Goal: Communication & Community: Ask a question

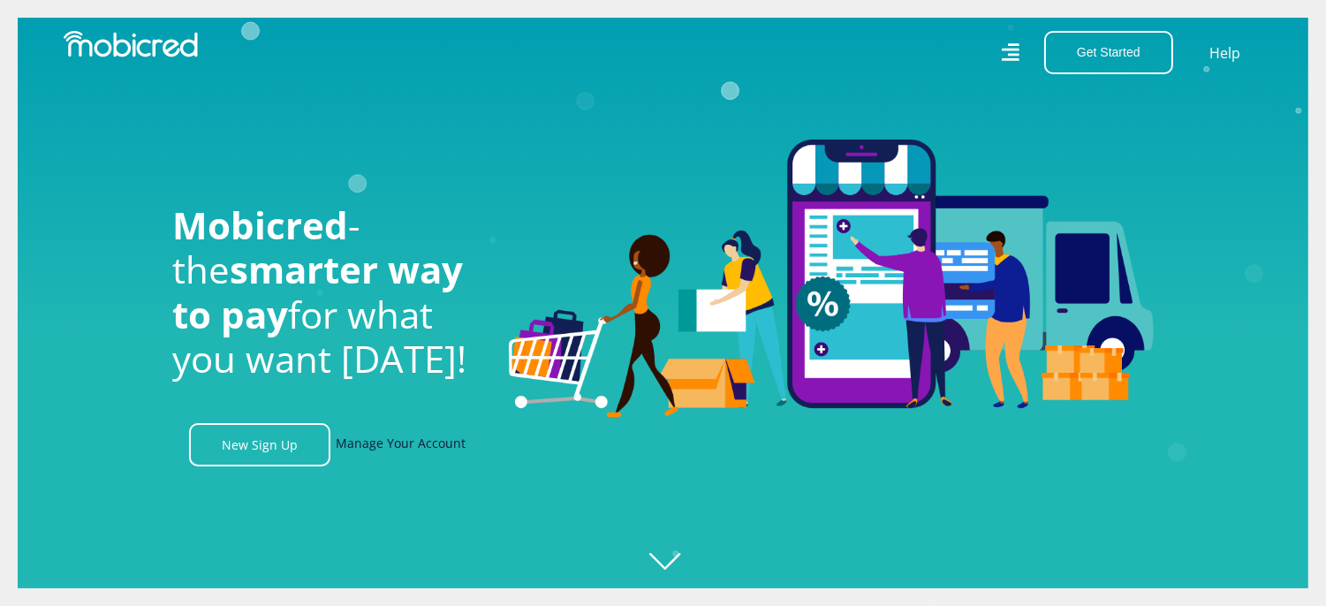
click at [369, 448] on link "Manage Your Account" at bounding box center [401, 444] width 130 height 43
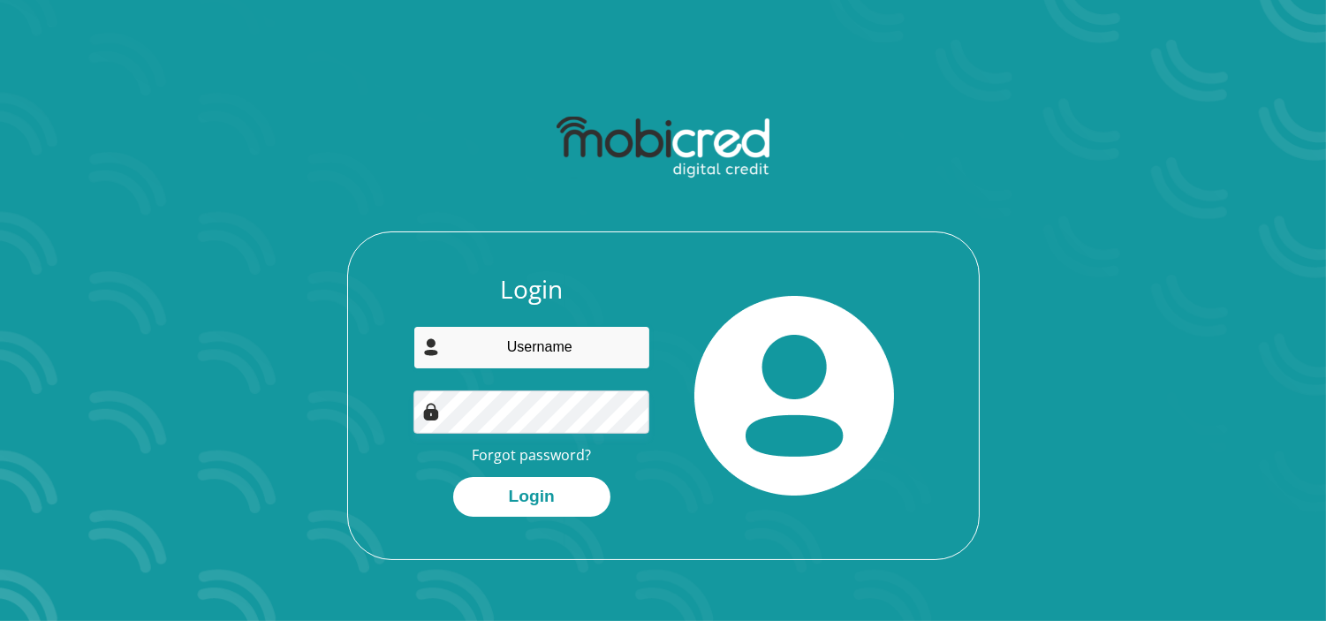
click at [514, 350] on input "email" at bounding box center [531, 347] width 237 height 43
type input "jmaninthemountains@gmail.com"
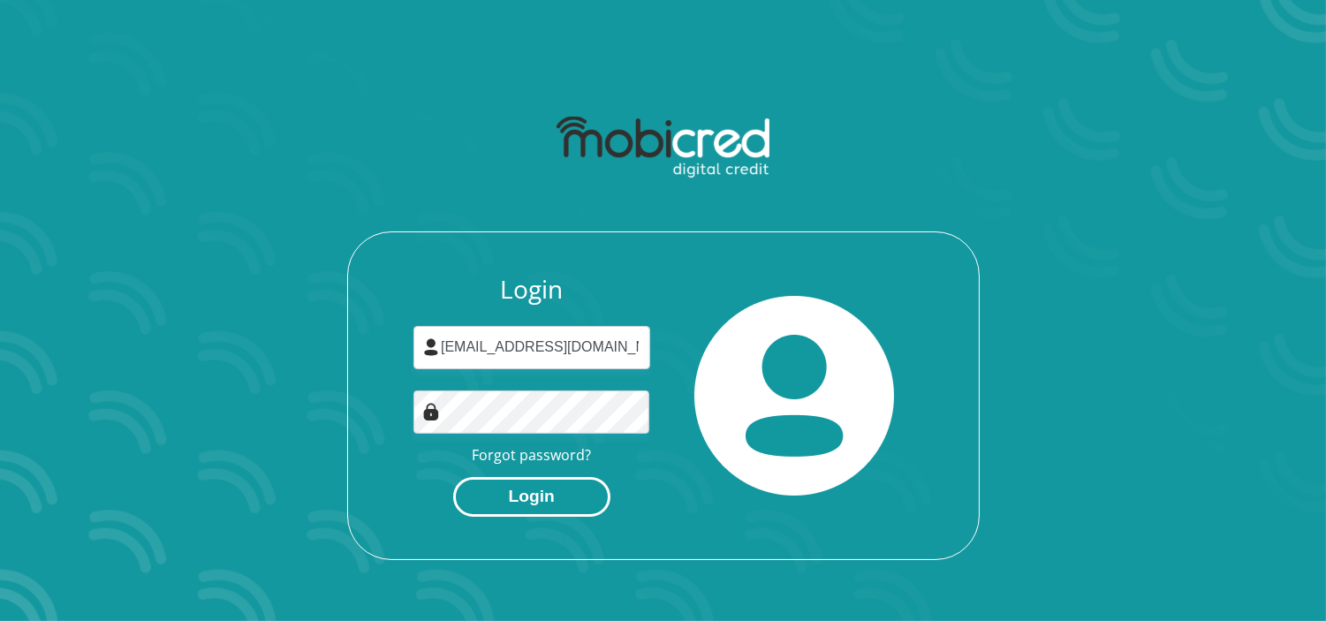
click at [504, 504] on button "Login" at bounding box center [531, 497] width 157 height 40
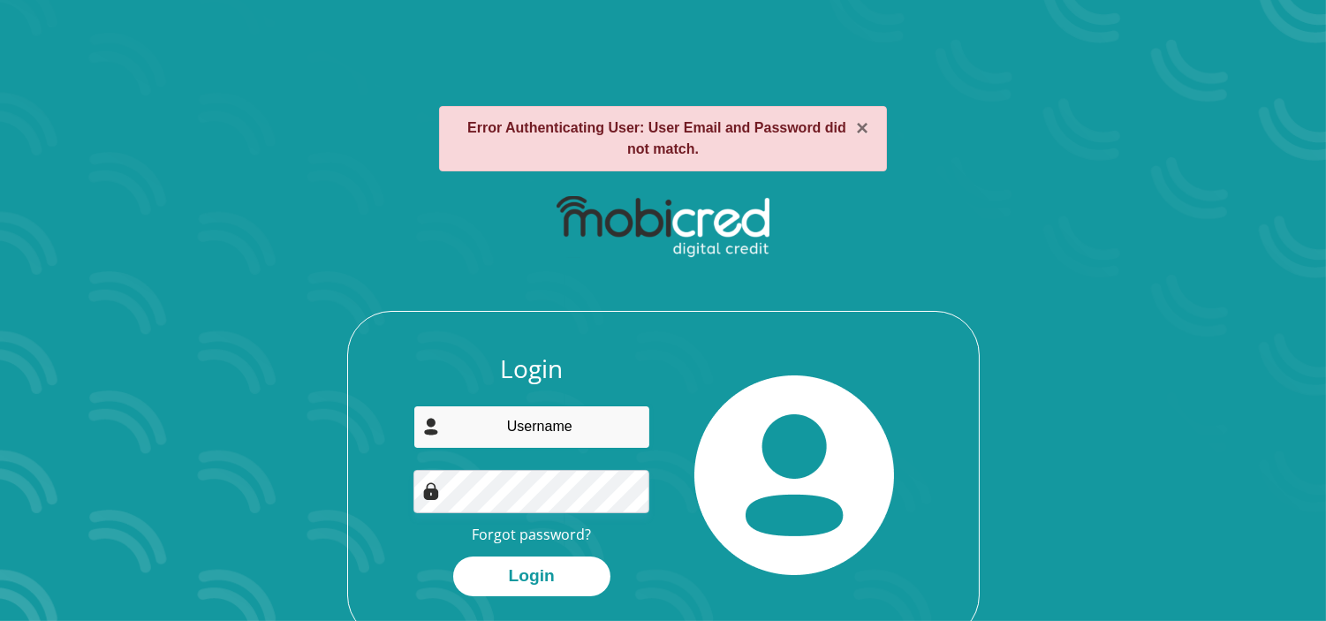
click at [507, 435] on input "email" at bounding box center [531, 427] width 237 height 43
type input "[EMAIL_ADDRESS][DOMAIN_NAME]"
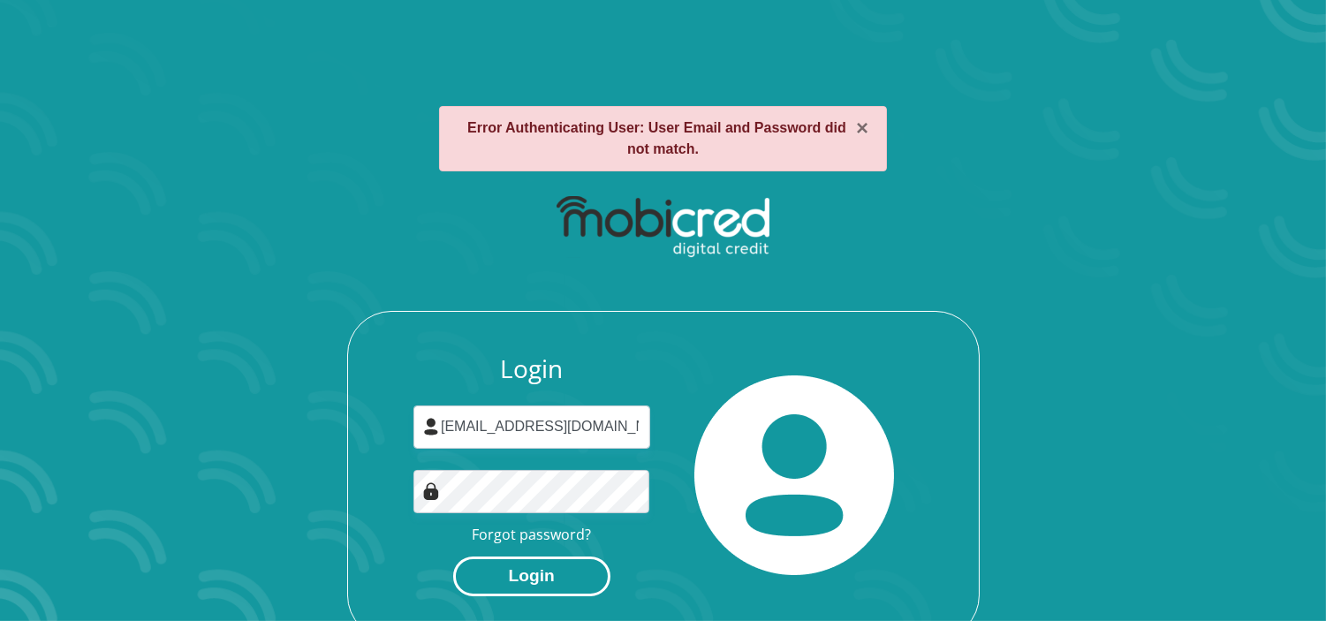
click at [512, 579] on button "Login" at bounding box center [531, 577] width 157 height 40
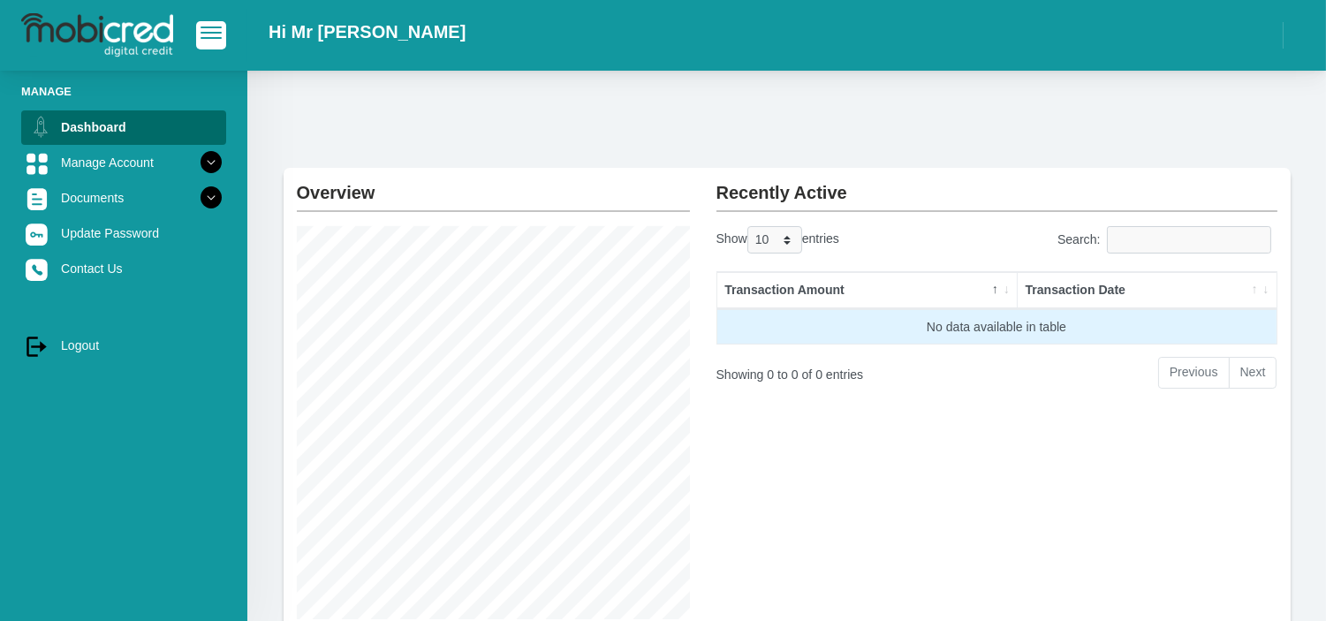
click at [817, 323] on td "No data available in table" at bounding box center [996, 326] width 559 height 35
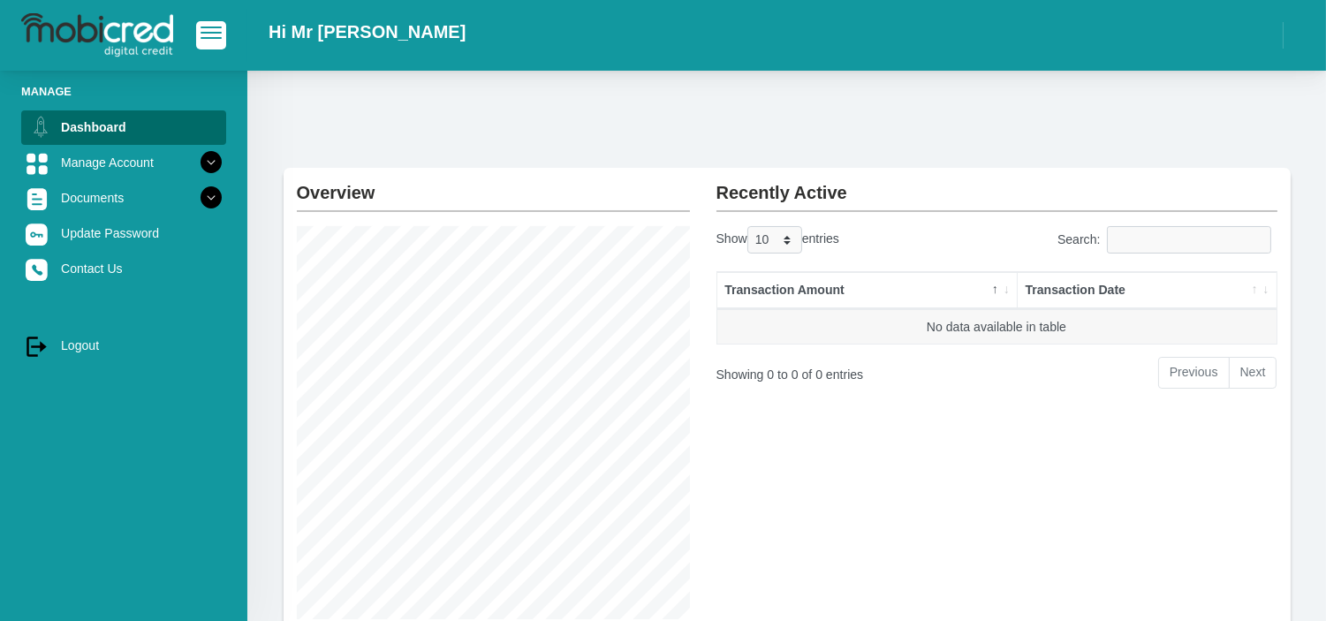
click at [800, 293] on th "Transaction Amount" at bounding box center [867, 290] width 300 height 37
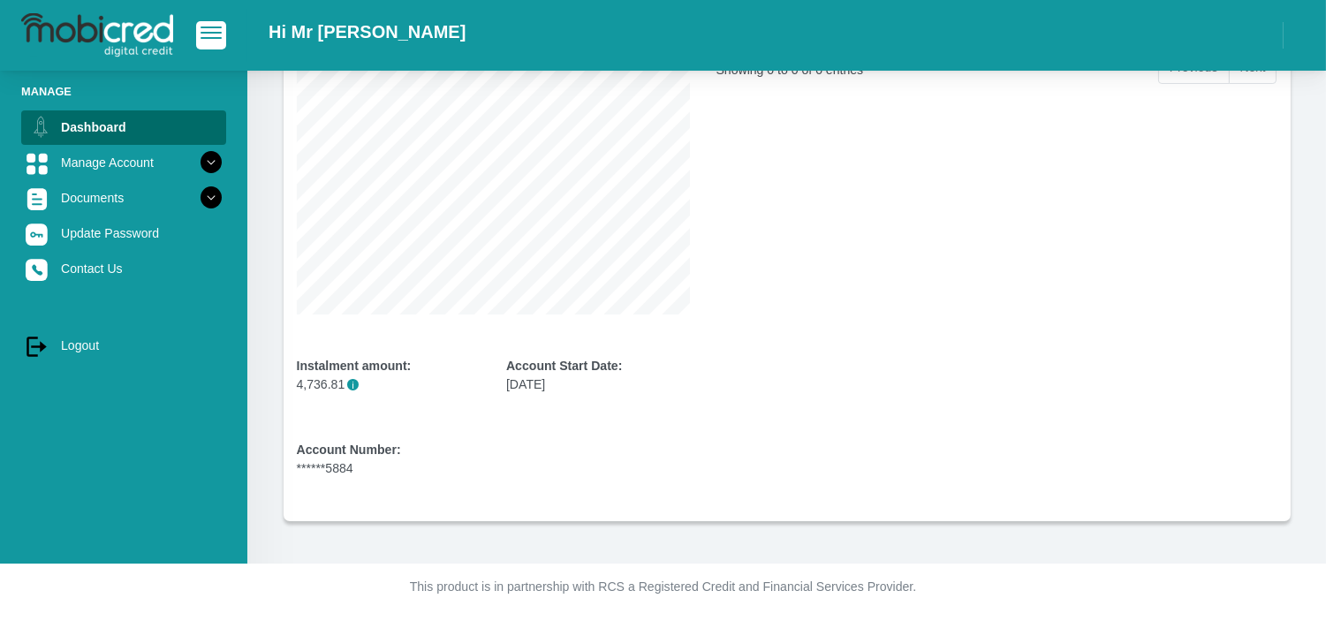
scroll to position [307, 0]
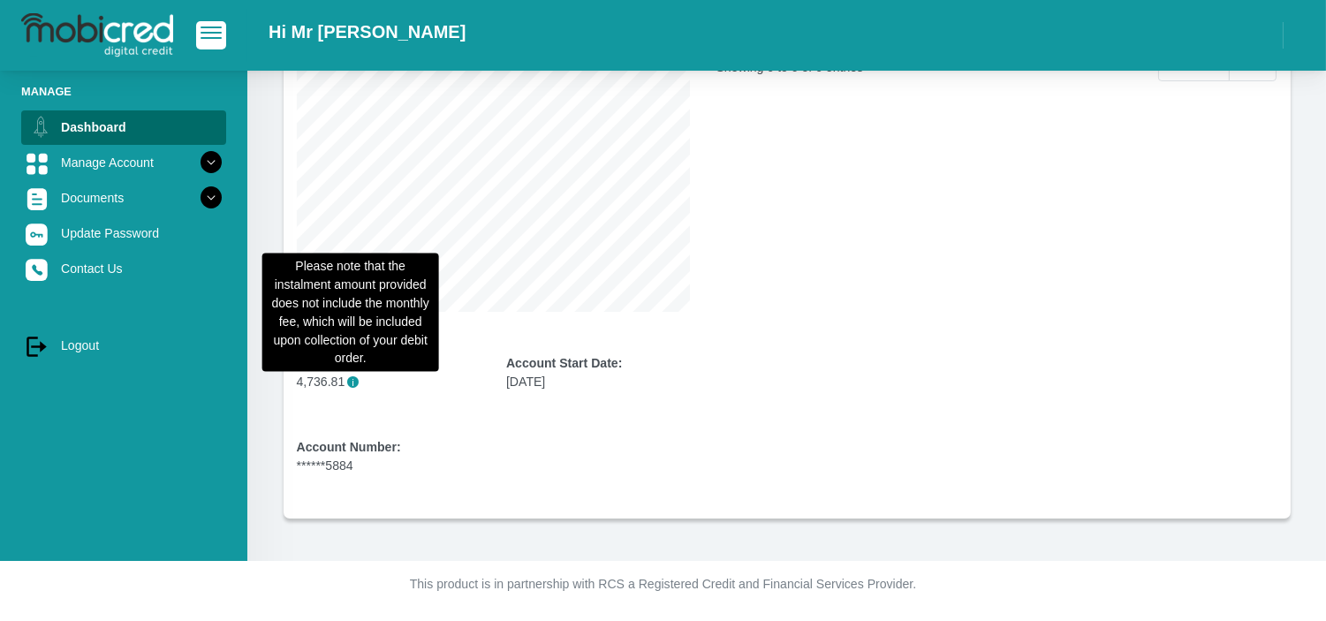
click at [350, 383] on span "i" at bounding box center [352, 381] width 11 height 11
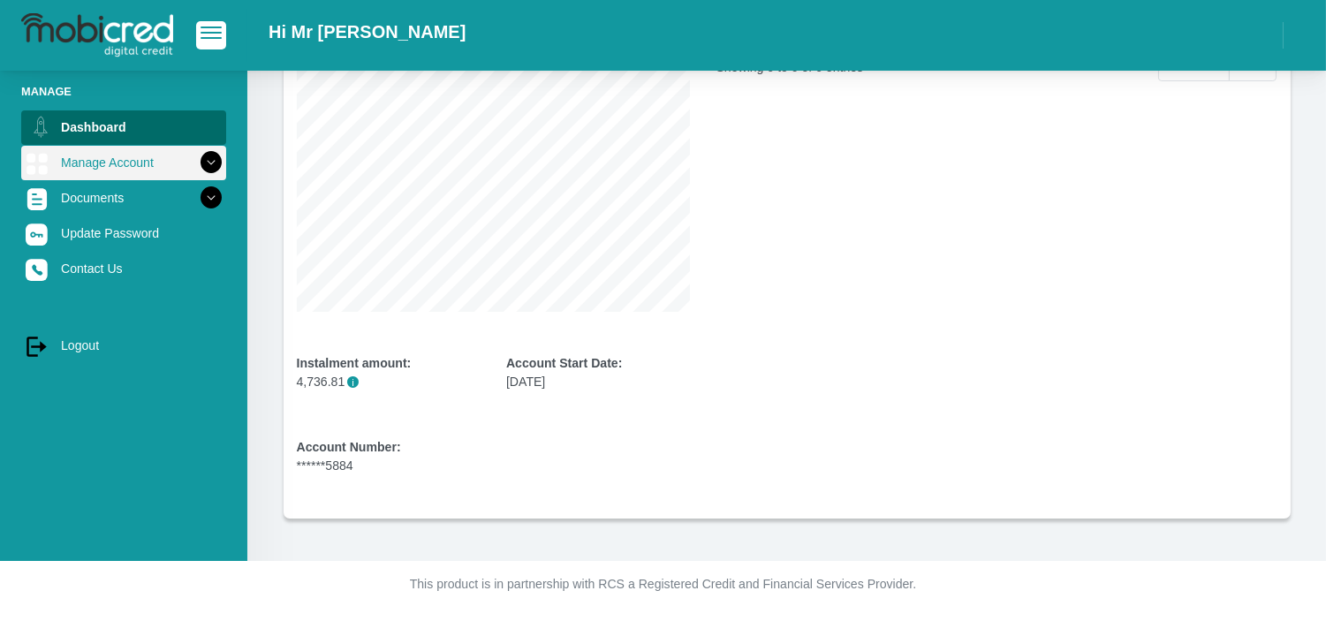
click at [199, 160] on icon at bounding box center [211, 163] width 30 height 30
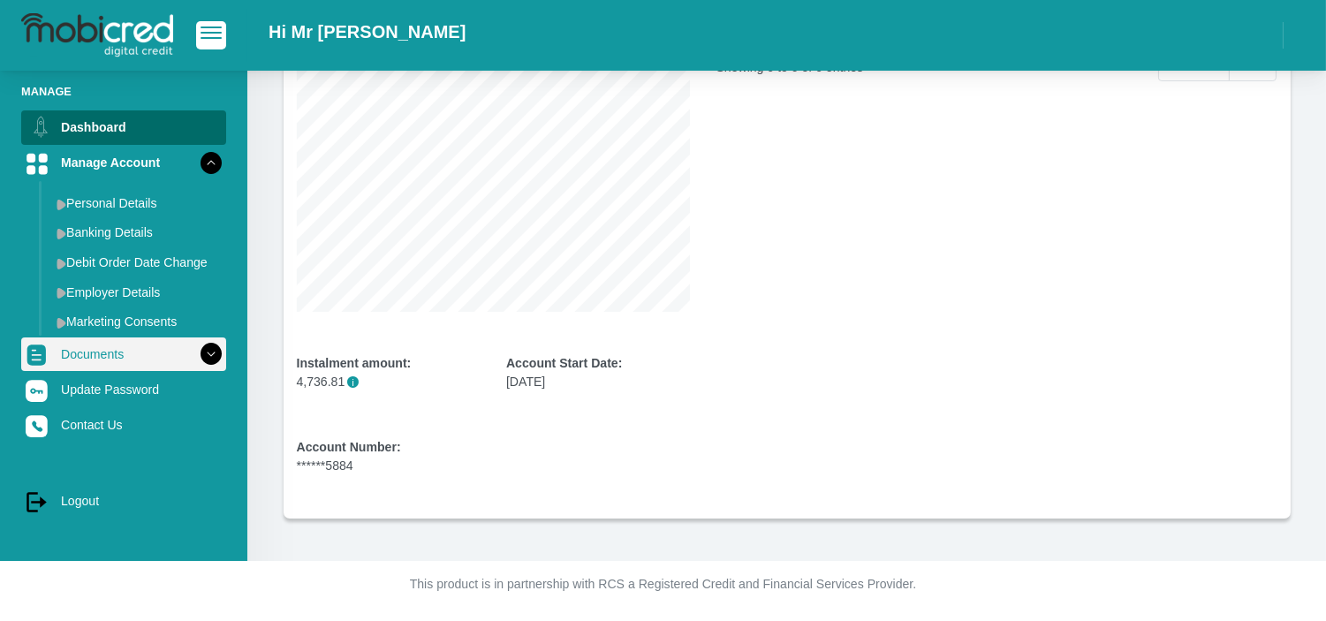
click at [201, 349] on icon at bounding box center [211, 354] width 30 height 30
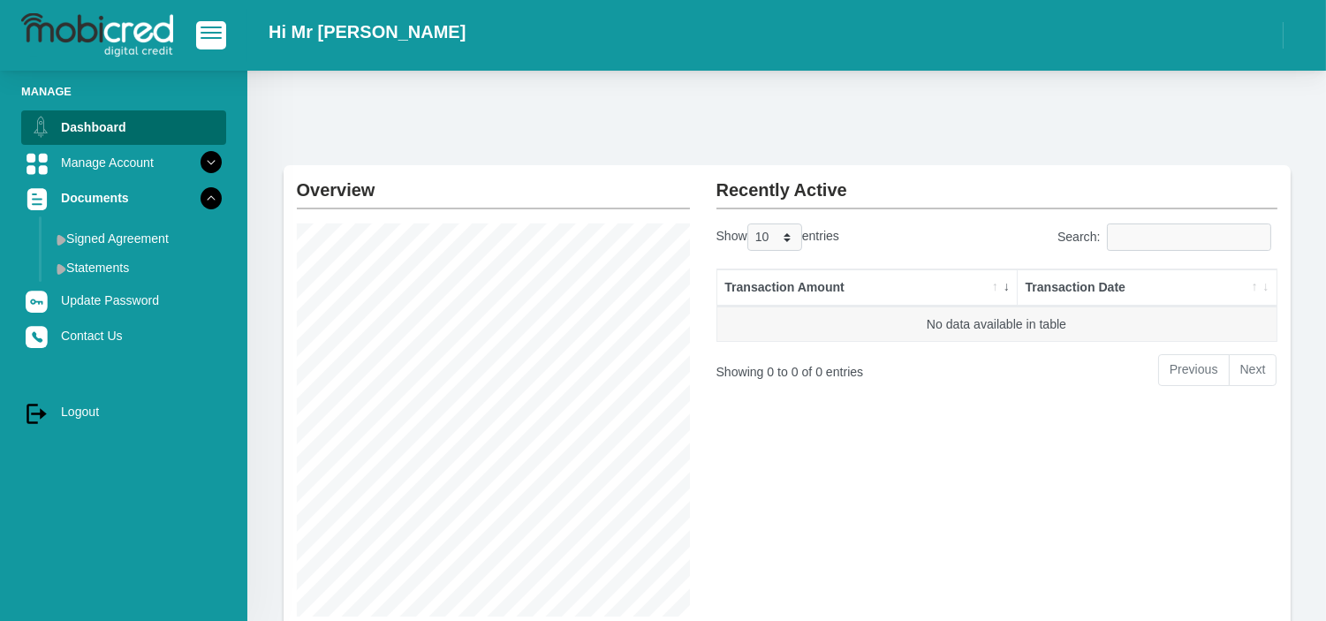
scroll to position [0, 0]
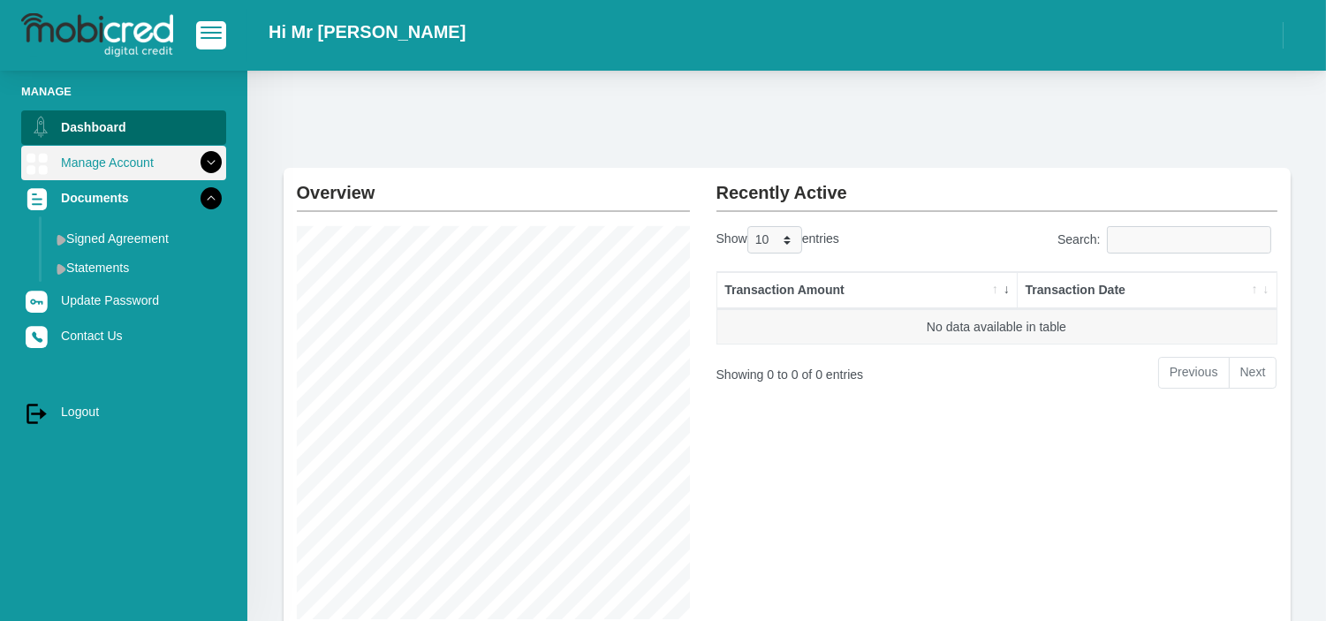
click at [118, 164] on link "Manage Account" at bounding box center [123, 163] width 205 height 34
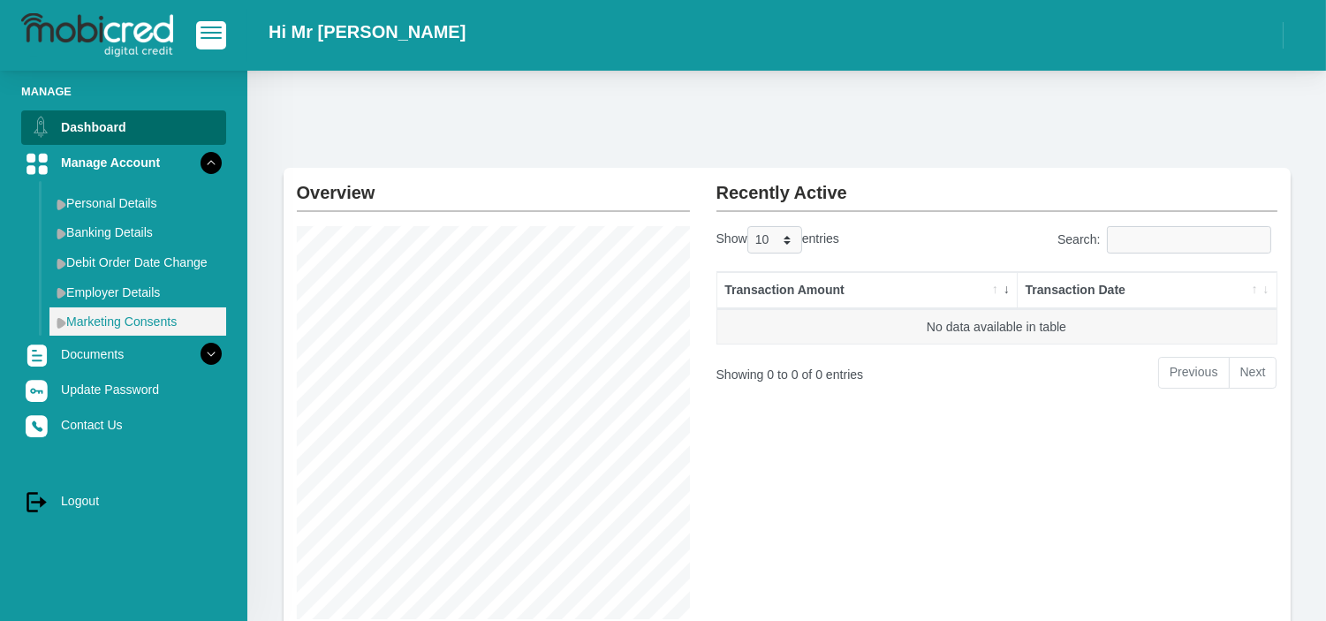
click at [60, 318] on img at bounding box center [62, 322] width 10 height 11
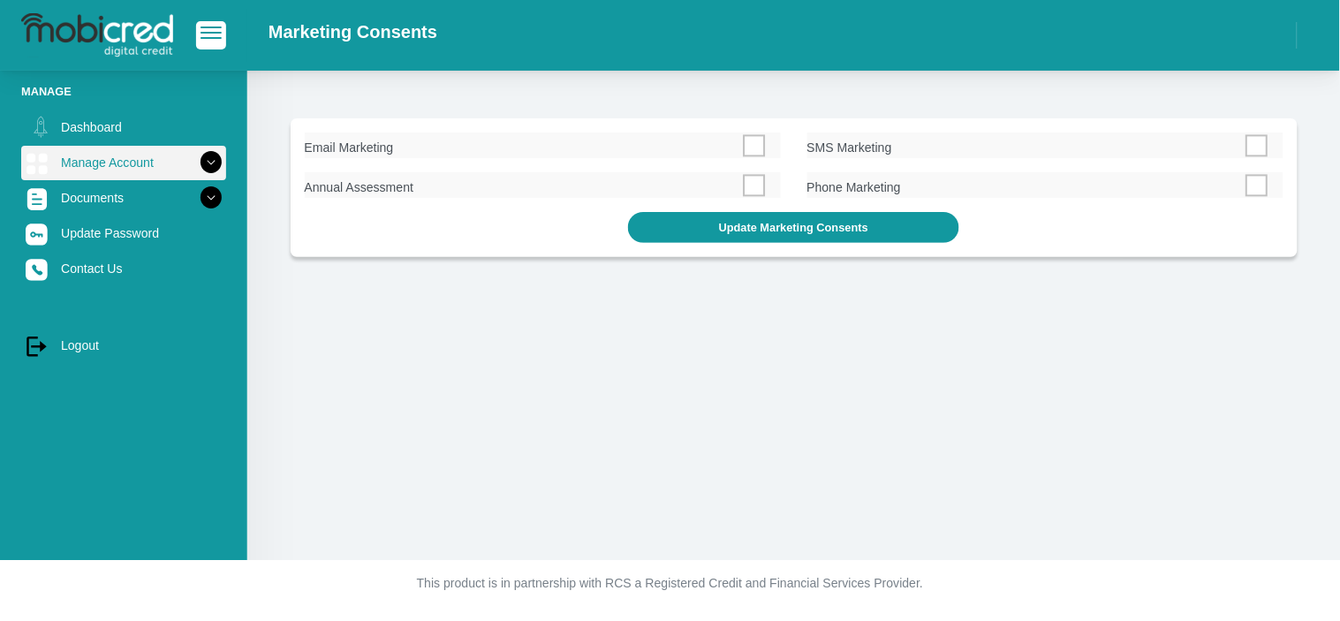
click at [199, 155] on icon at bounding box center [211, 163] width 30 height 30
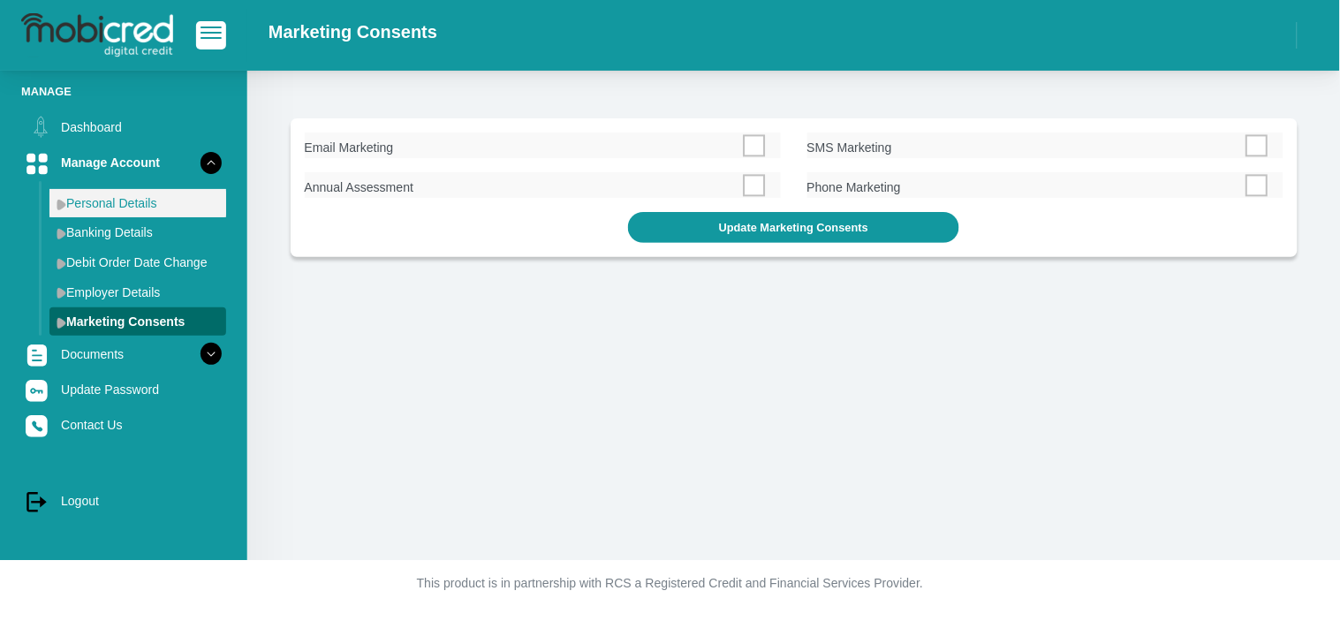
click at [135, 201] on link "Personal Details" at bounding box center [137, 203] width 177 height 28
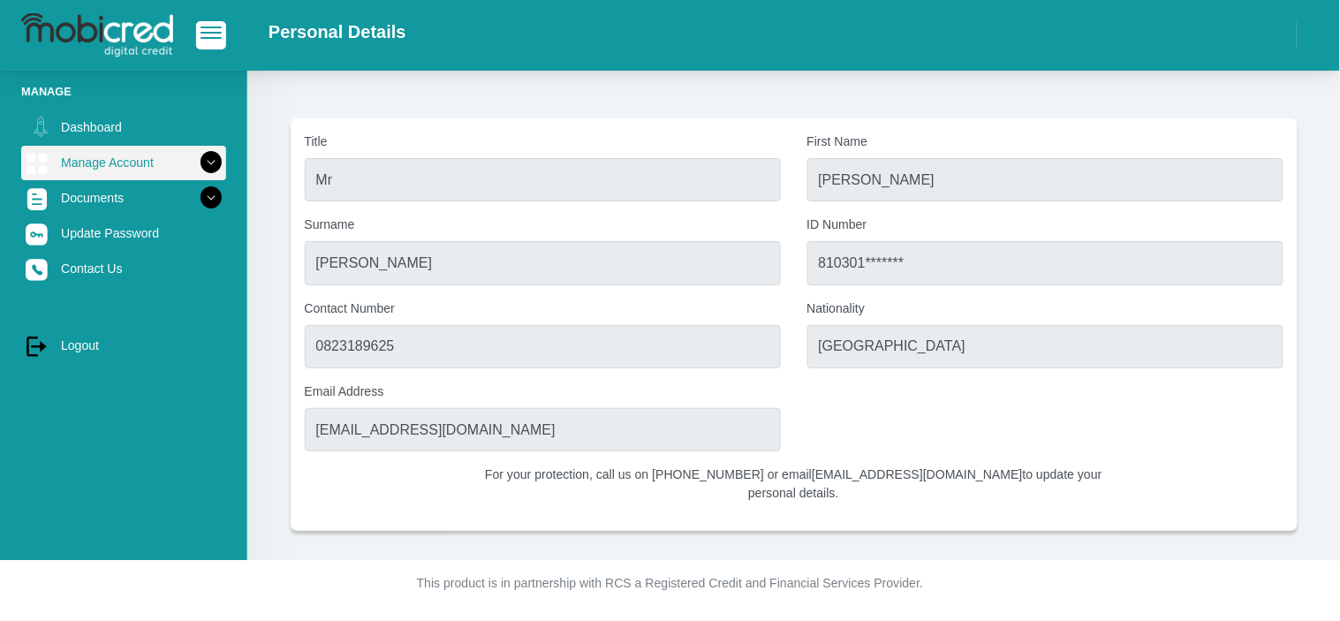
click at [196, 157] on icon at bounding box center [211, 163] width 30 height 30
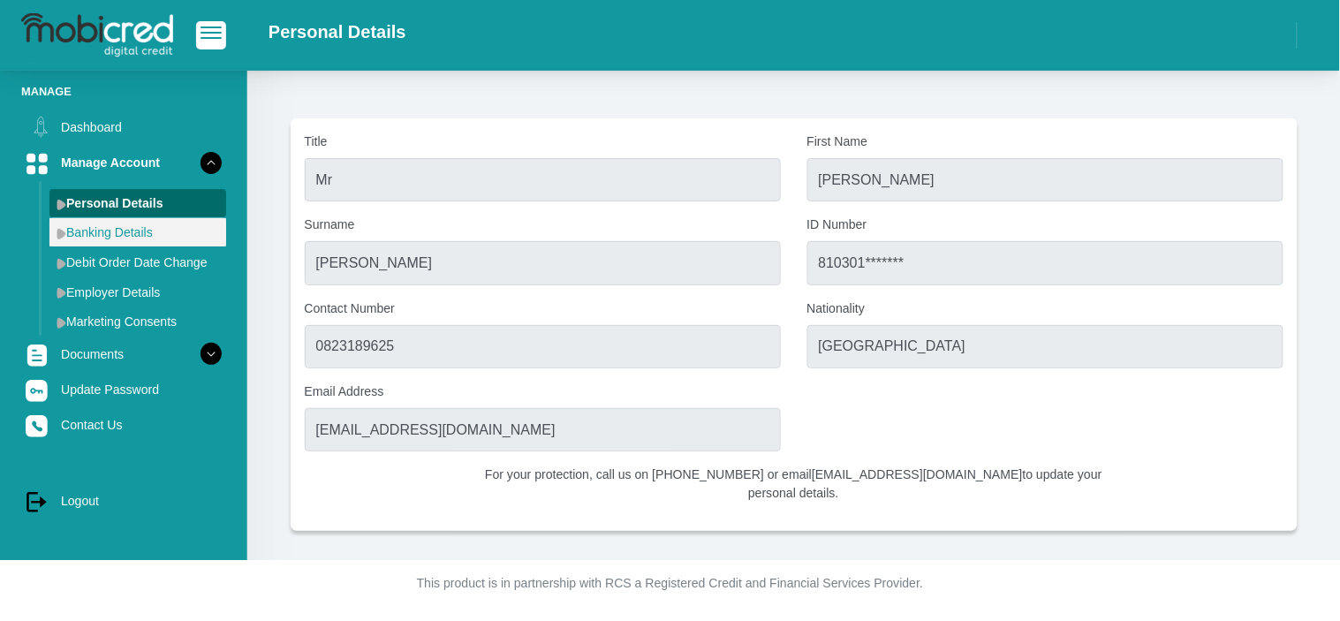
click at [106, 235] on link "Banking Details" at bounding box center [137, 232] width 177 height 28
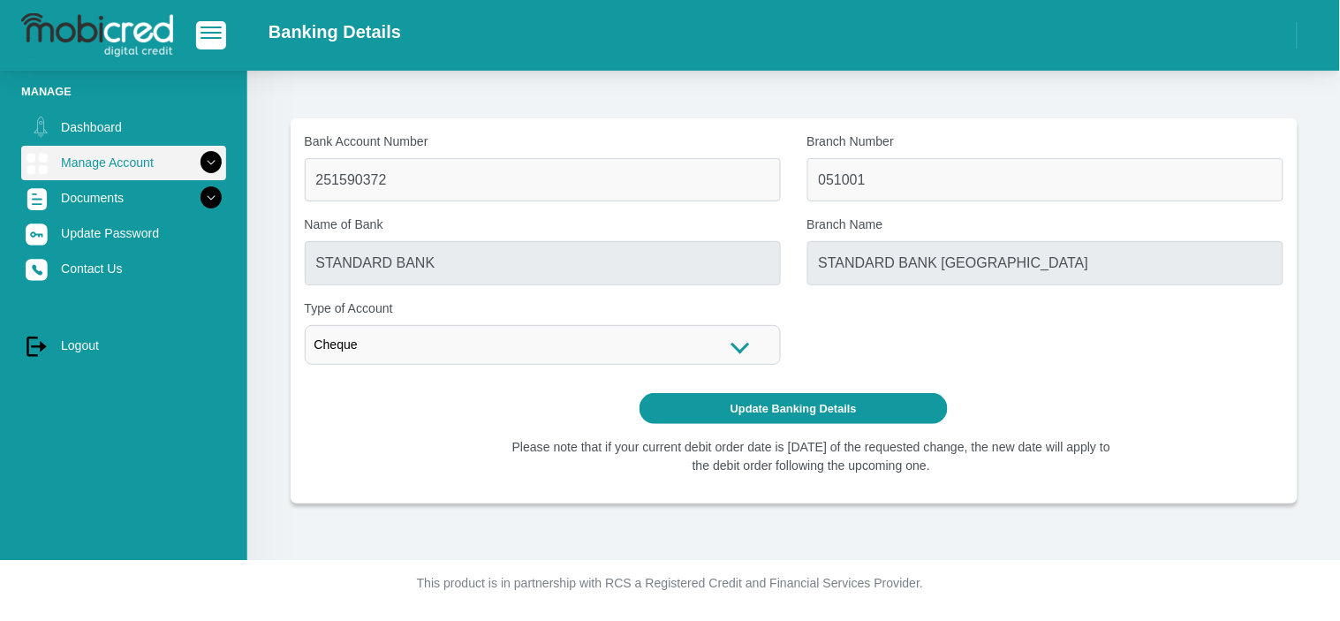
click at [196, 163] on icon at bounding box center [211, 163] width 30 height 30
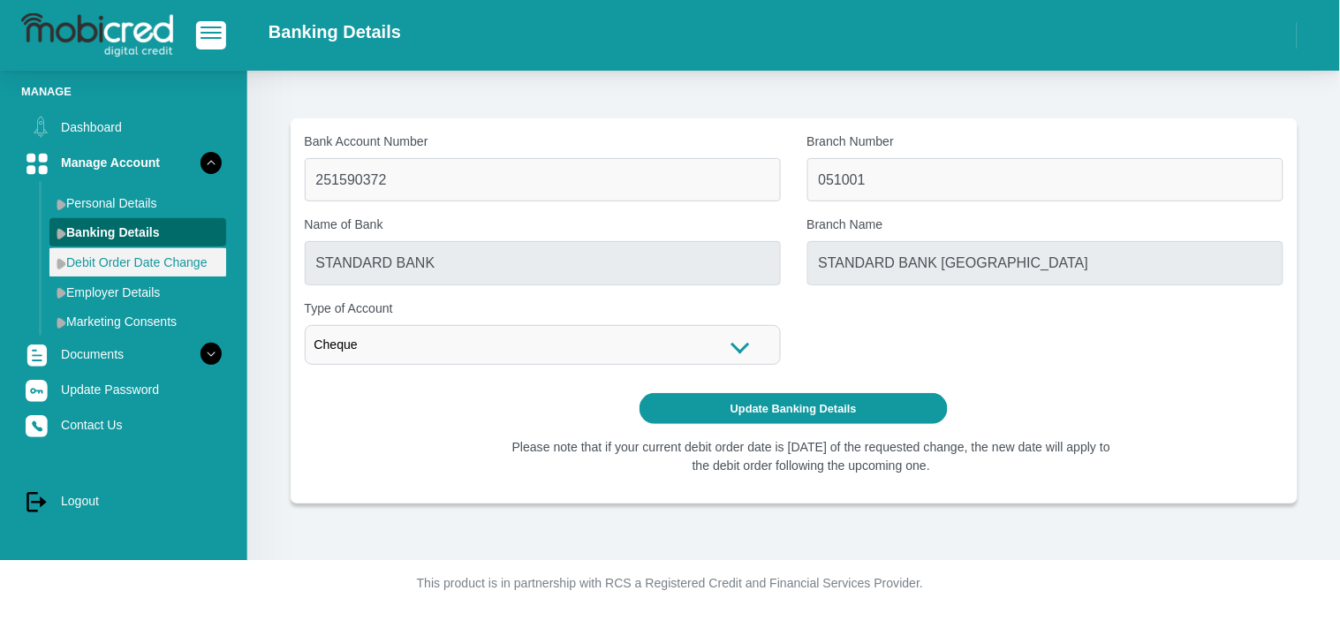
click at [115, 265] on link "Debit Order Date Change" at bounding box center [137, 262] width 177 height 28
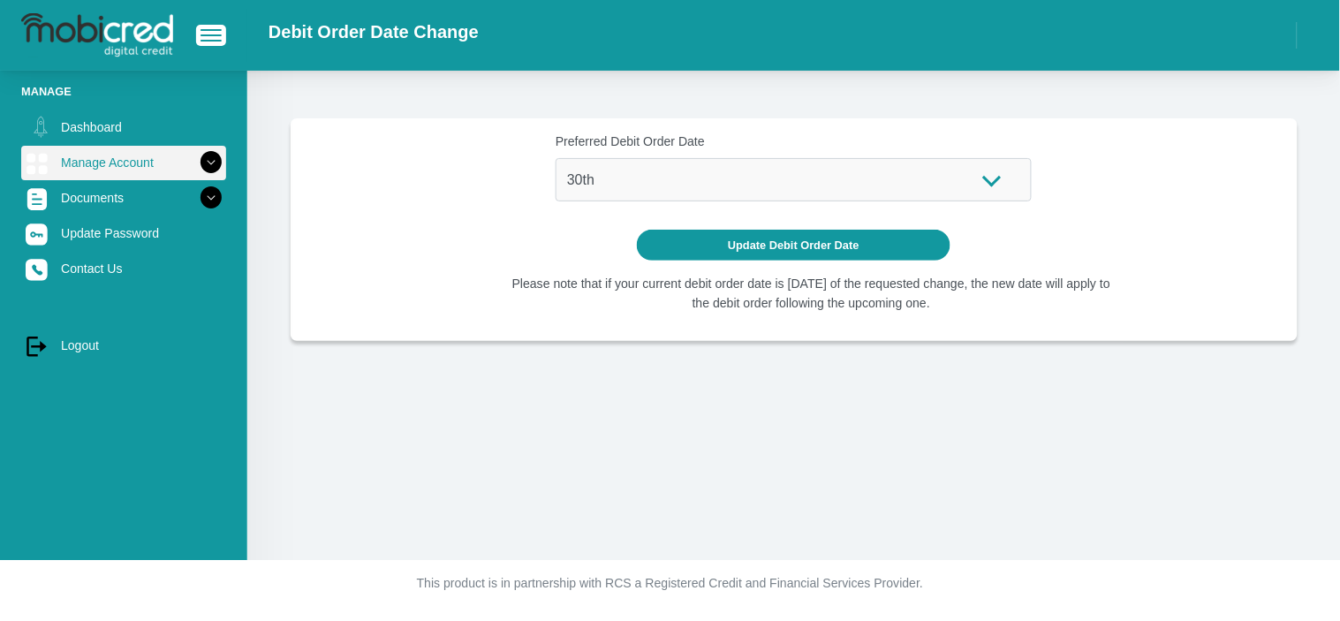
click at [148, 171] on link "Manage Account" at bounding box center [123, 163] width 205 height 34
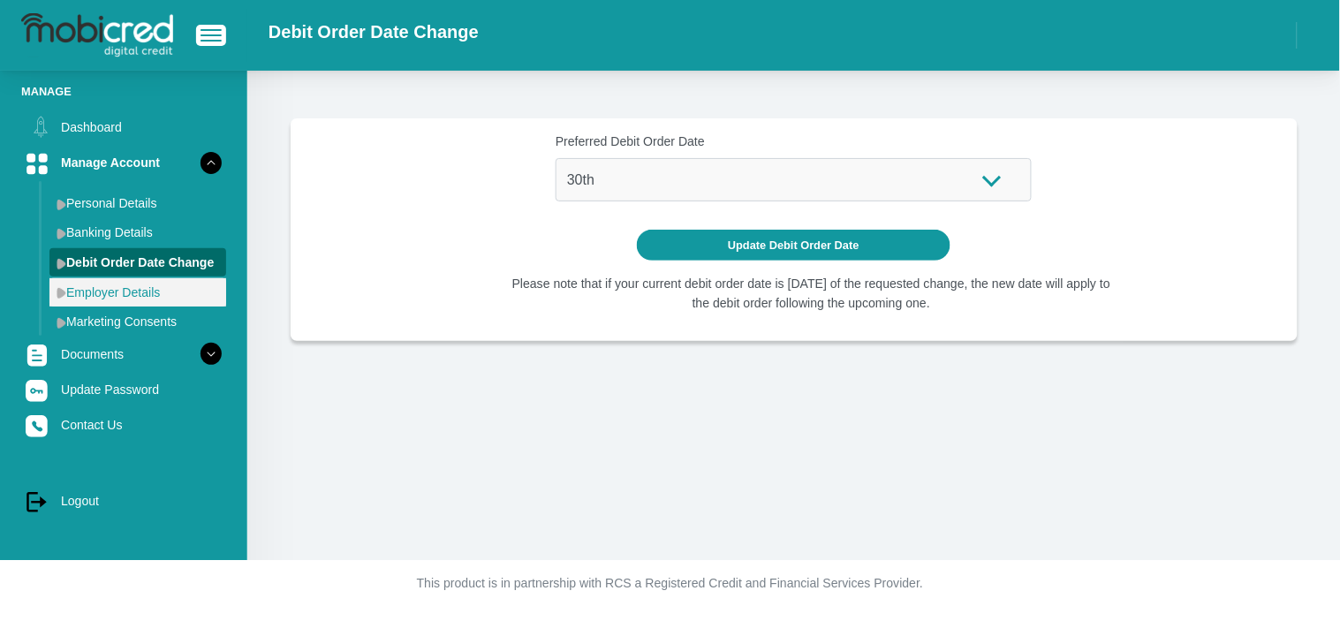
click at [95, 294] on link "Employer Details" at bounding box center [137, 292] width 177 height 28
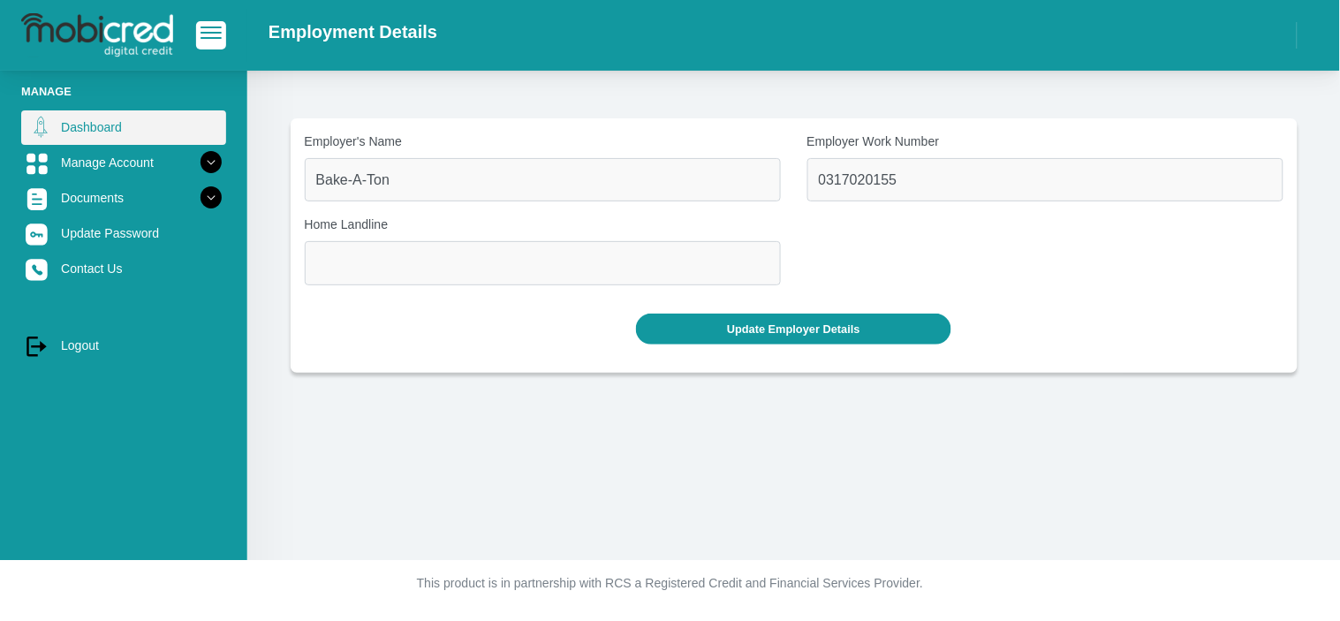
click at [104, 118] on link "Dashboard" at bounding box center [123, 127] width 205 height 34
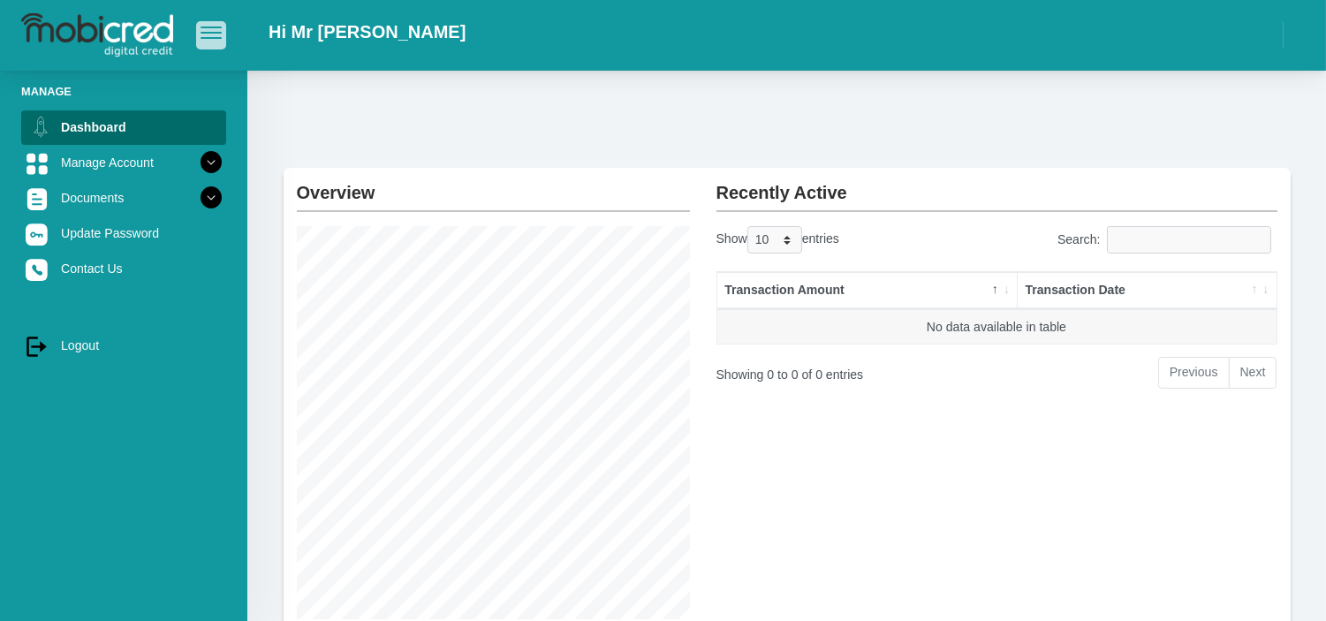
click at [203, 25] on button "button" at bounding box center [211, 34] width 30 height 27
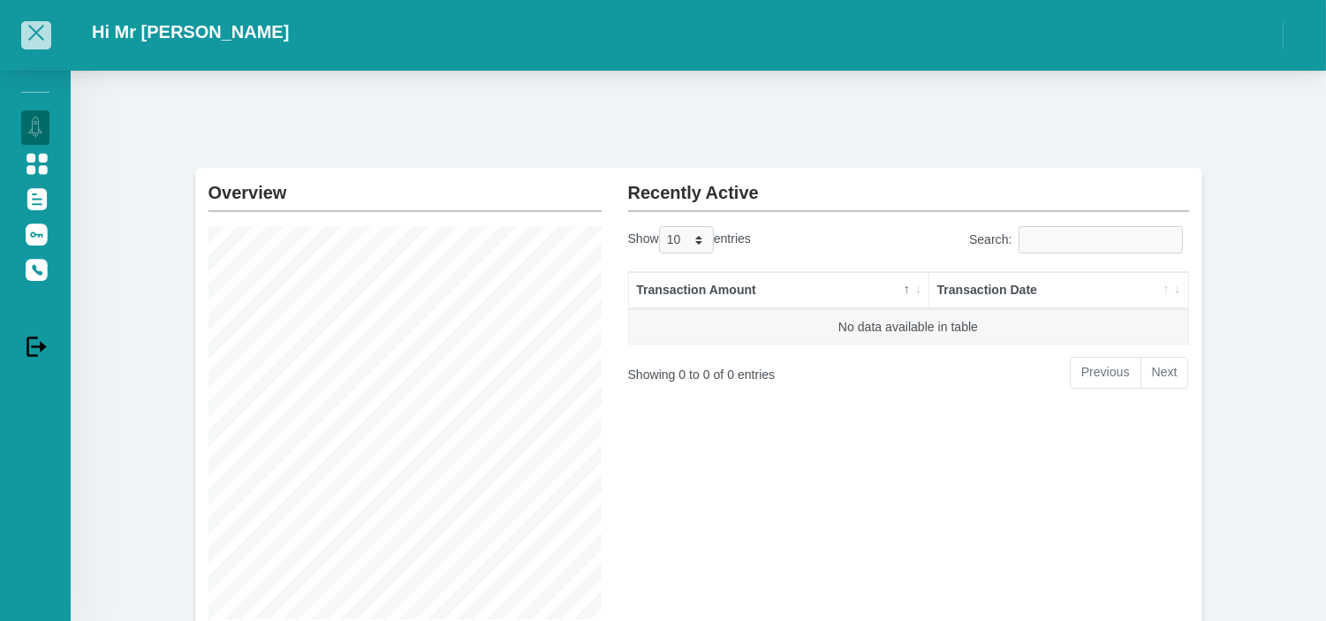
click at [36, 29] on span "button" at bounding box center [36, 33] width 21 height 12
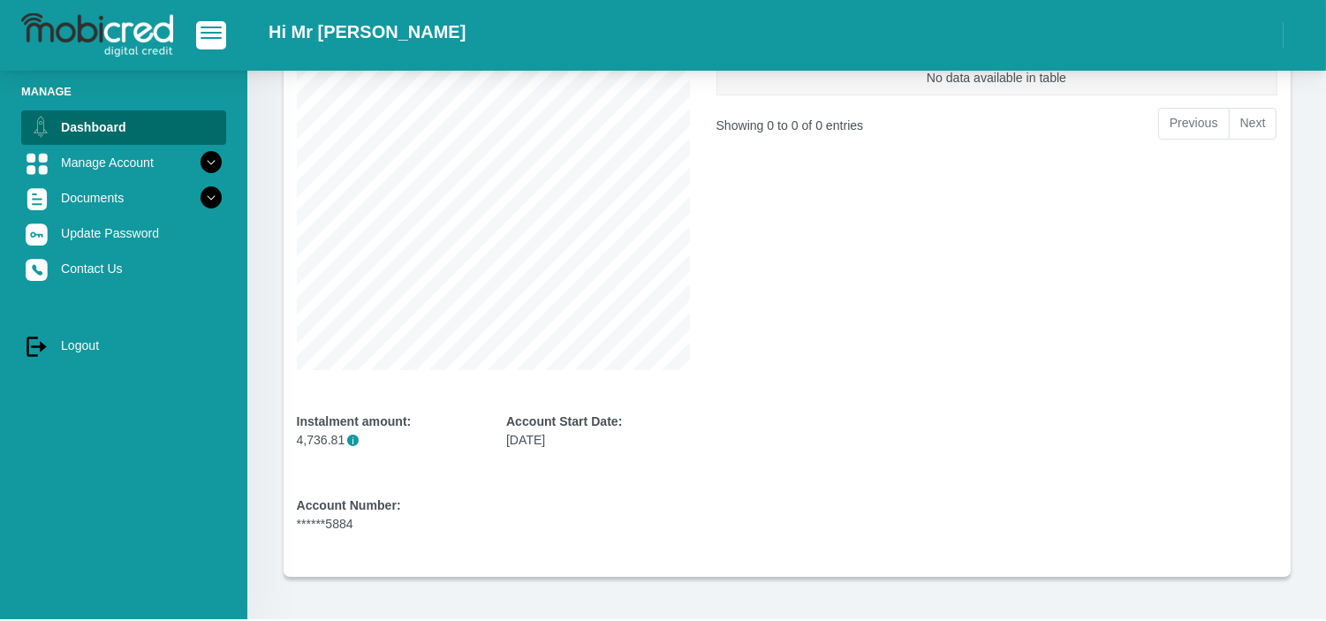
scroll to position [294, 0]
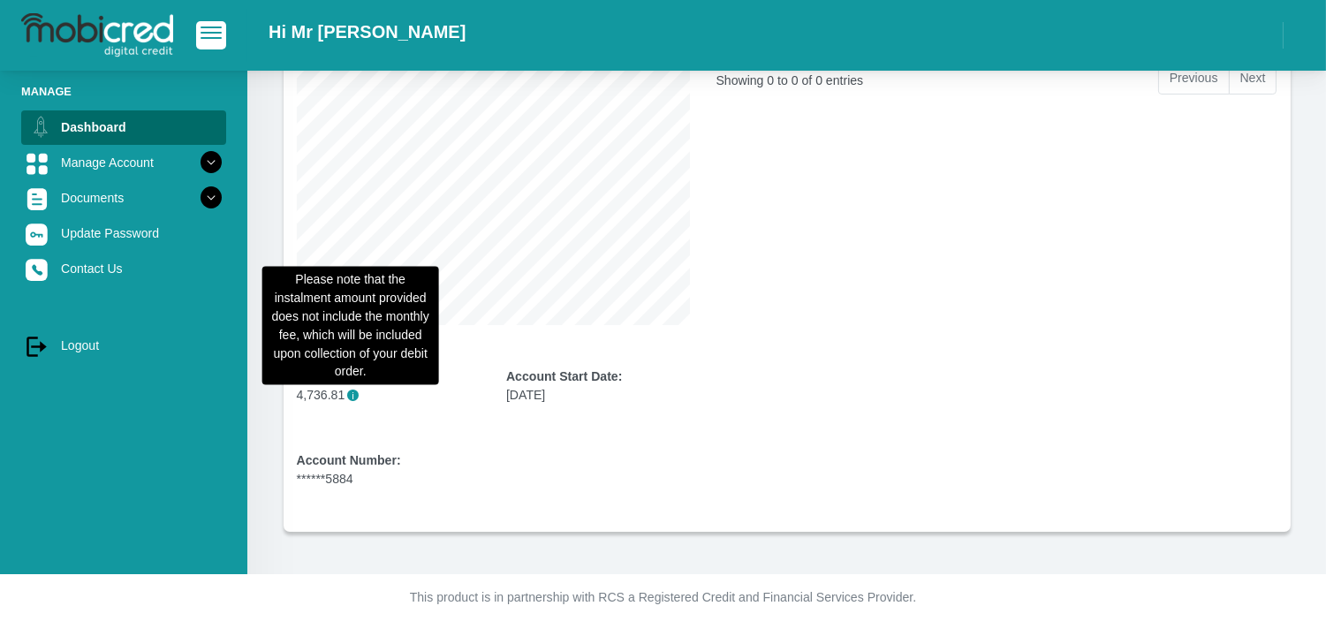
click at [349, 398] on span "i" at bounding box center [352, 395] width 11 height 11
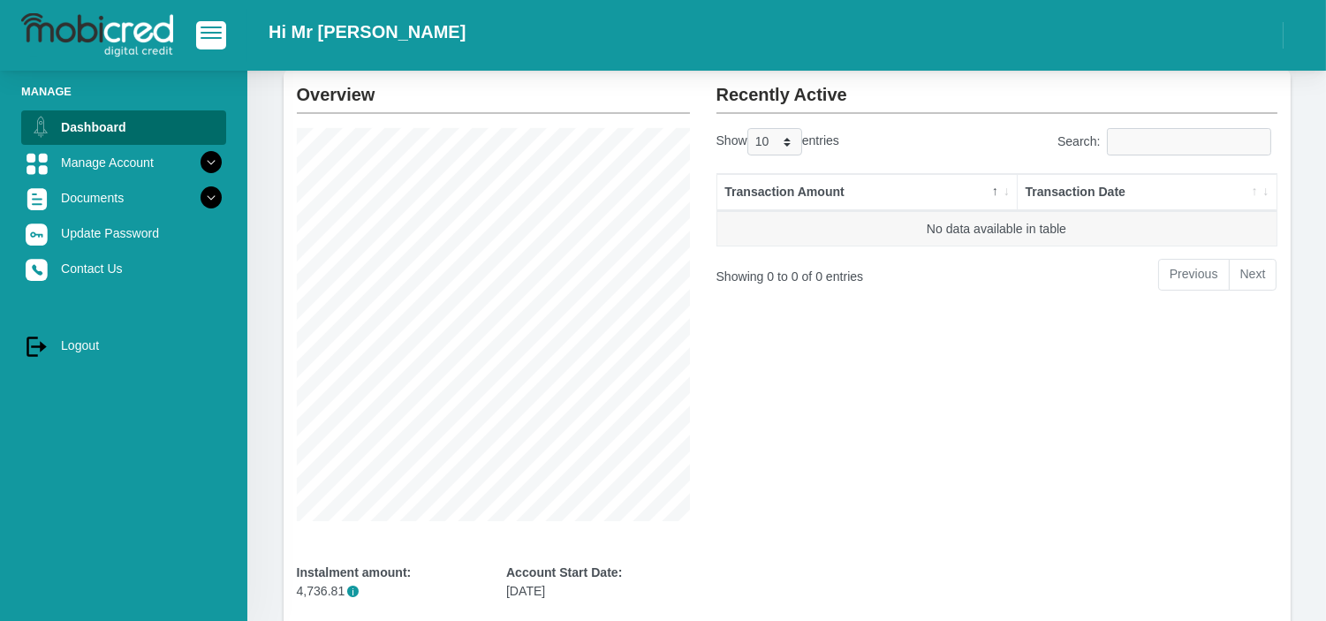
scroll to position [0, 0]
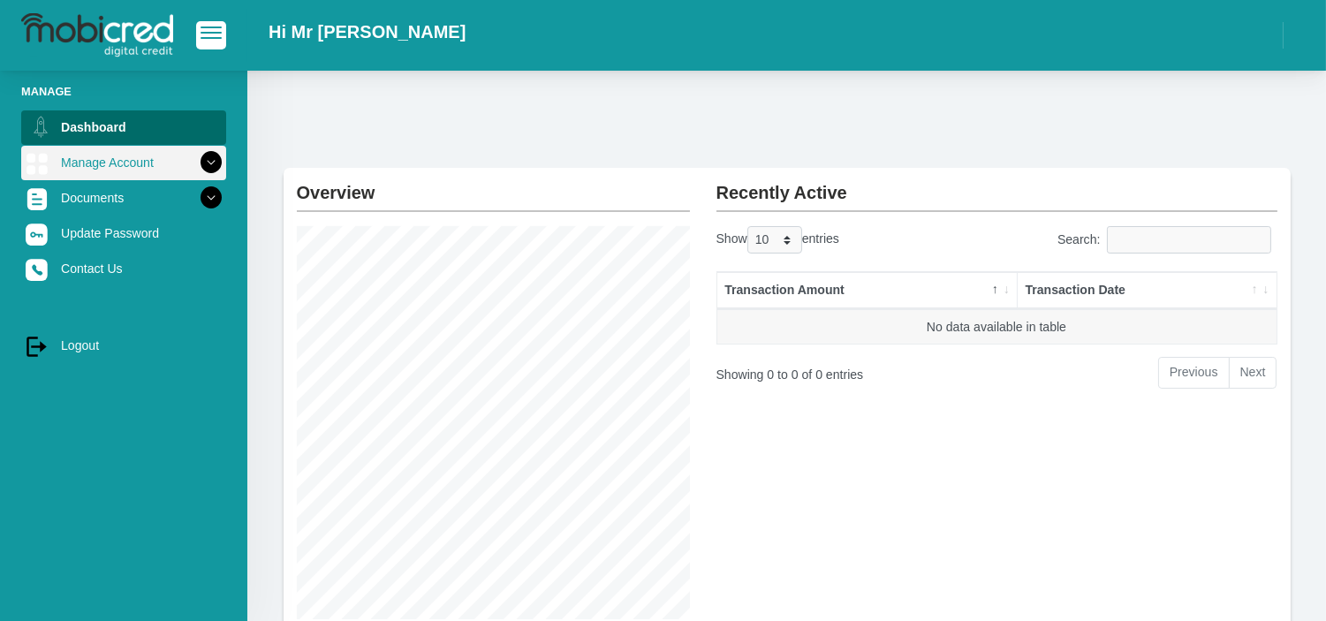
click at [117, 166] on link "Manage Account" at bounding box center [123, 163] width 205 height 34
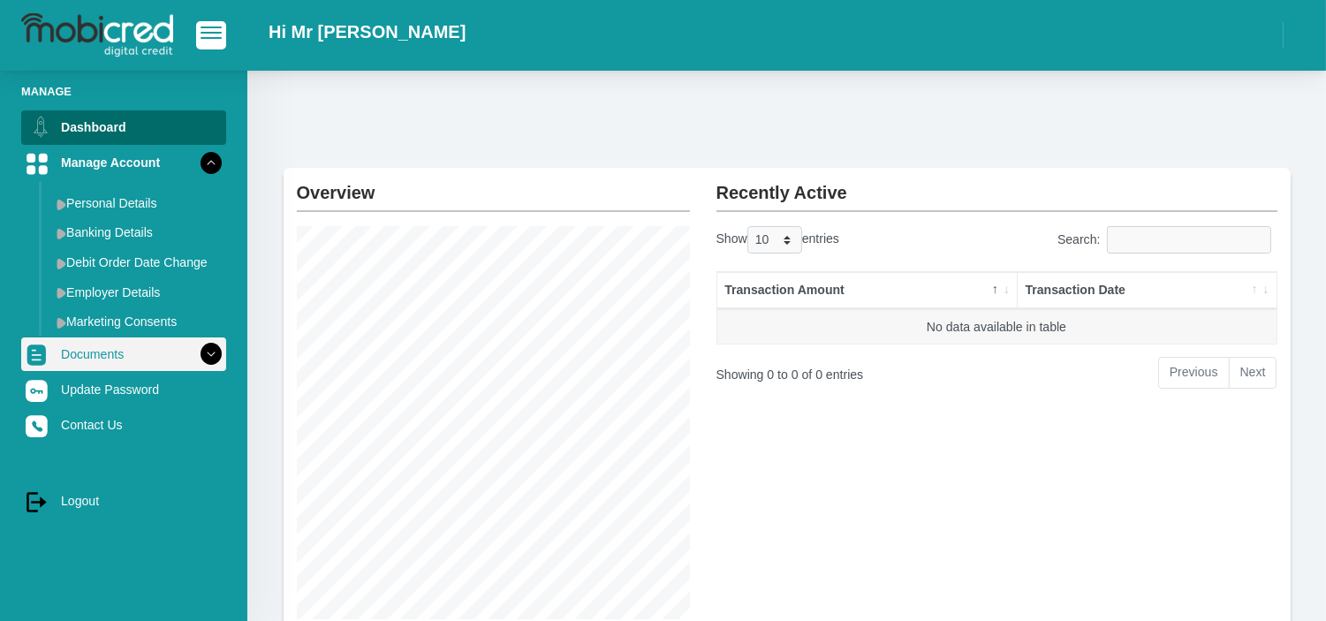
click at [100, 349] on link "Documents" at bounding box center [123, 354] width 205 height 34
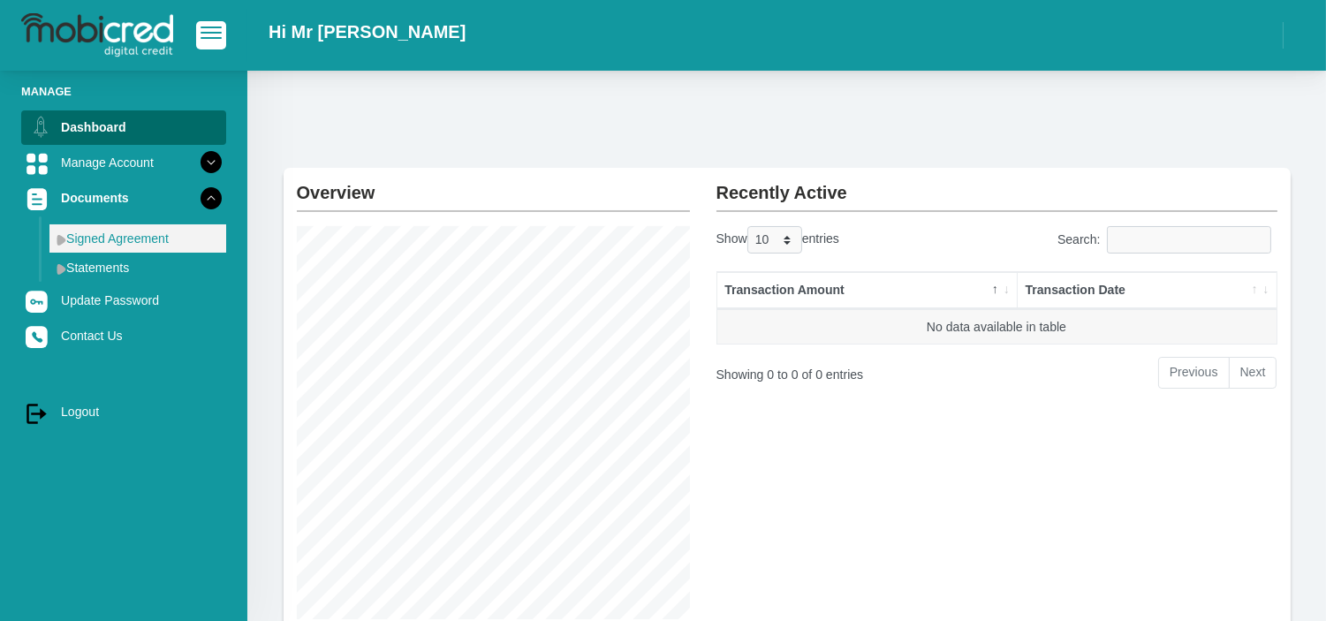
click at [109, 246] on link "Signed Agreement" at bounding box center [137, 238] width 177 height 28
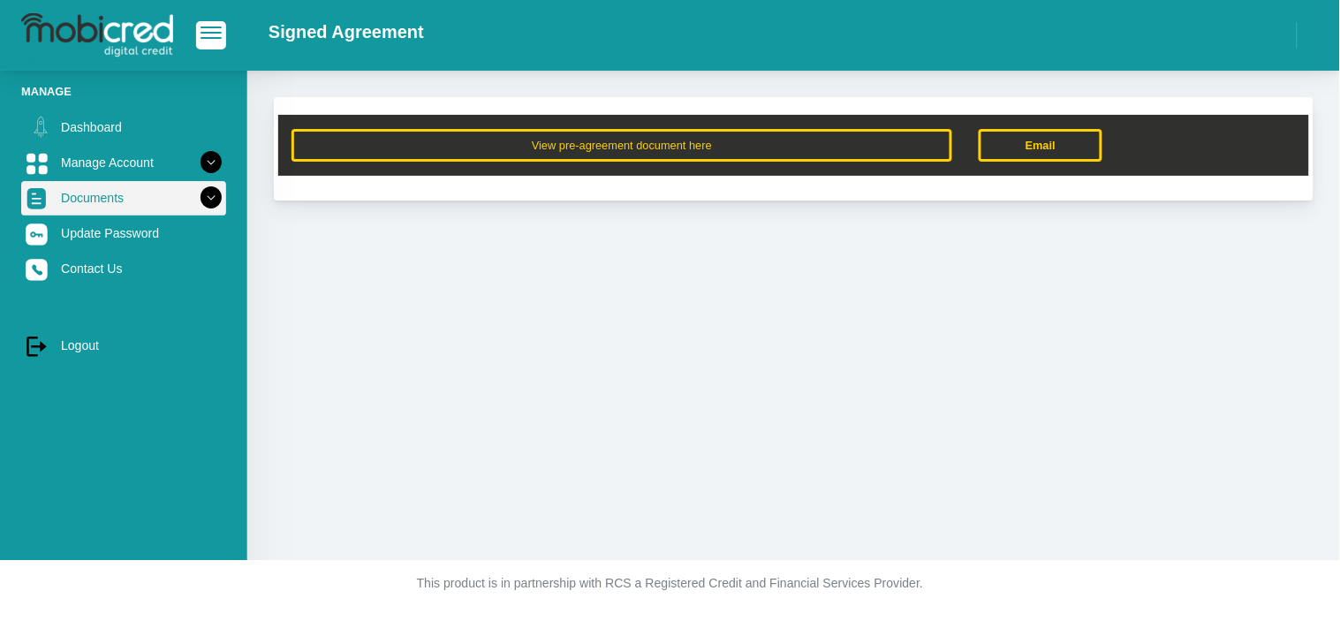
click at [66, 203] on link "Documents" at bounding box center [123, 198] width 205 height 34
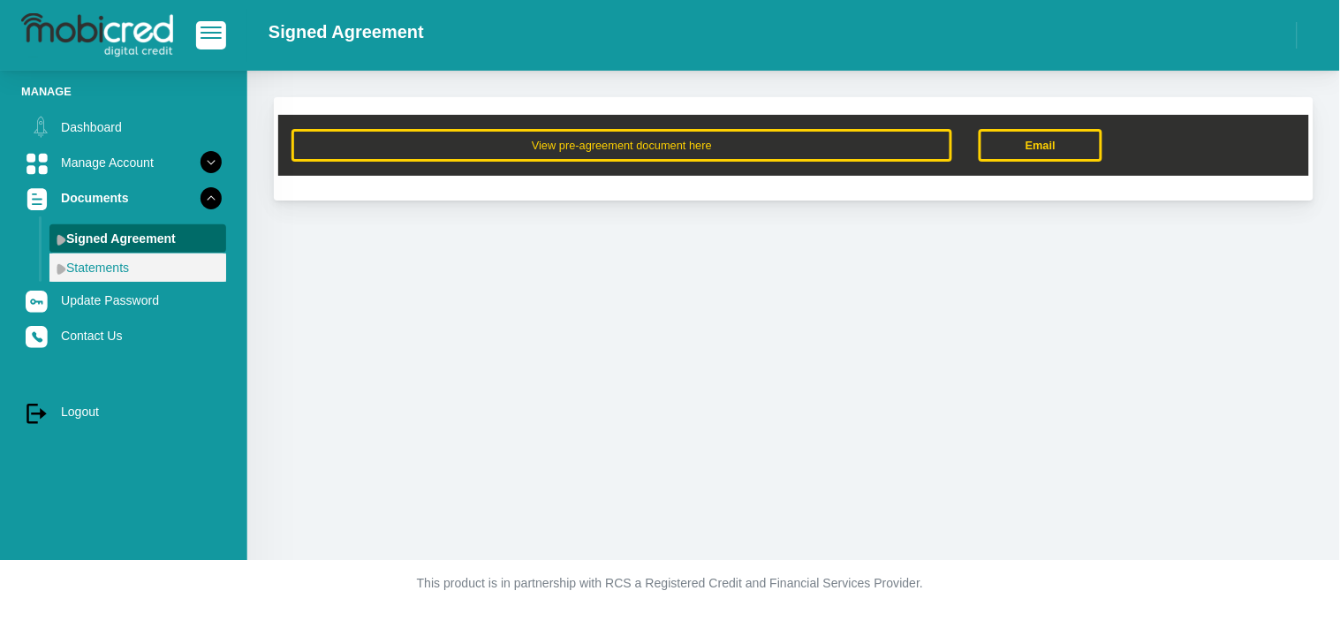
click at [81, 277] on link "Statements" at bounding box center [137, 268] width 177 height 28
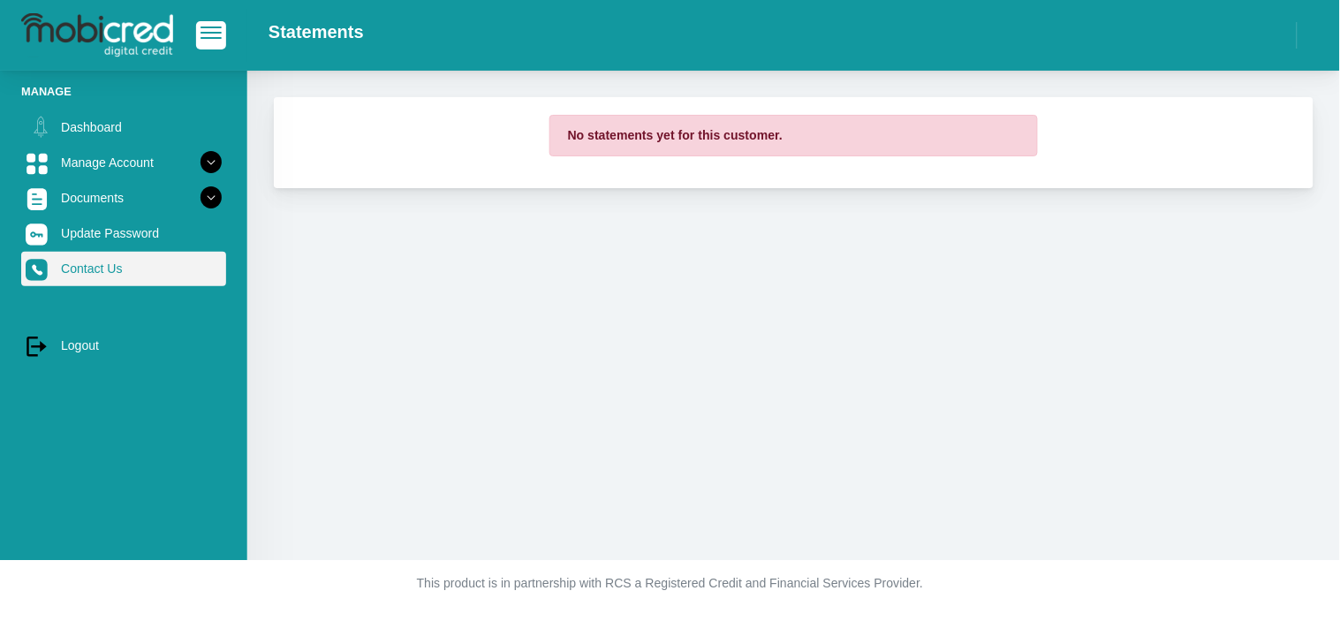
click at [87, 267] on link "Contact Us" at bounding box center [123, 269] width 205 height 34
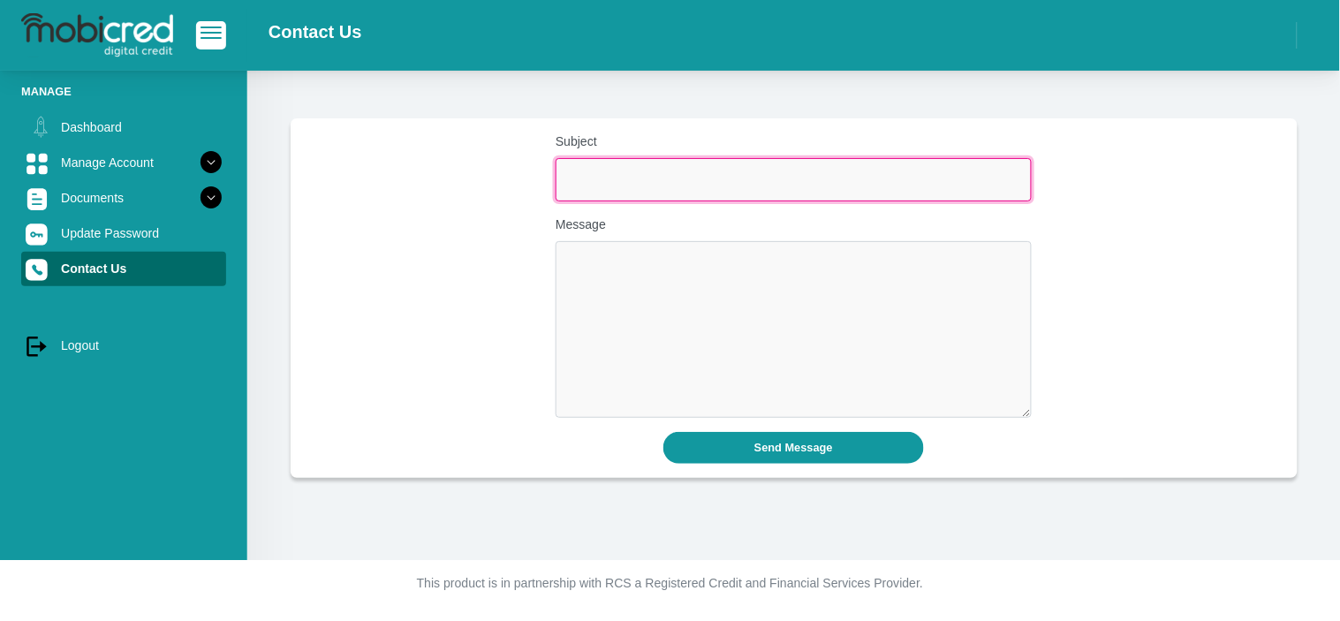
click at [671, 186] on input "Subject" at bounding box center [794, 179] width 476 height 43
drag, startPoint x: 731, startPoint y: 172, endPoint x: 440, endPoint y: 189, distance: 292.0
click at [440, 189] on div "Subject is this acoount active Message" at bounding box center [794, 282] width 1005 height 299
type input "Account status"
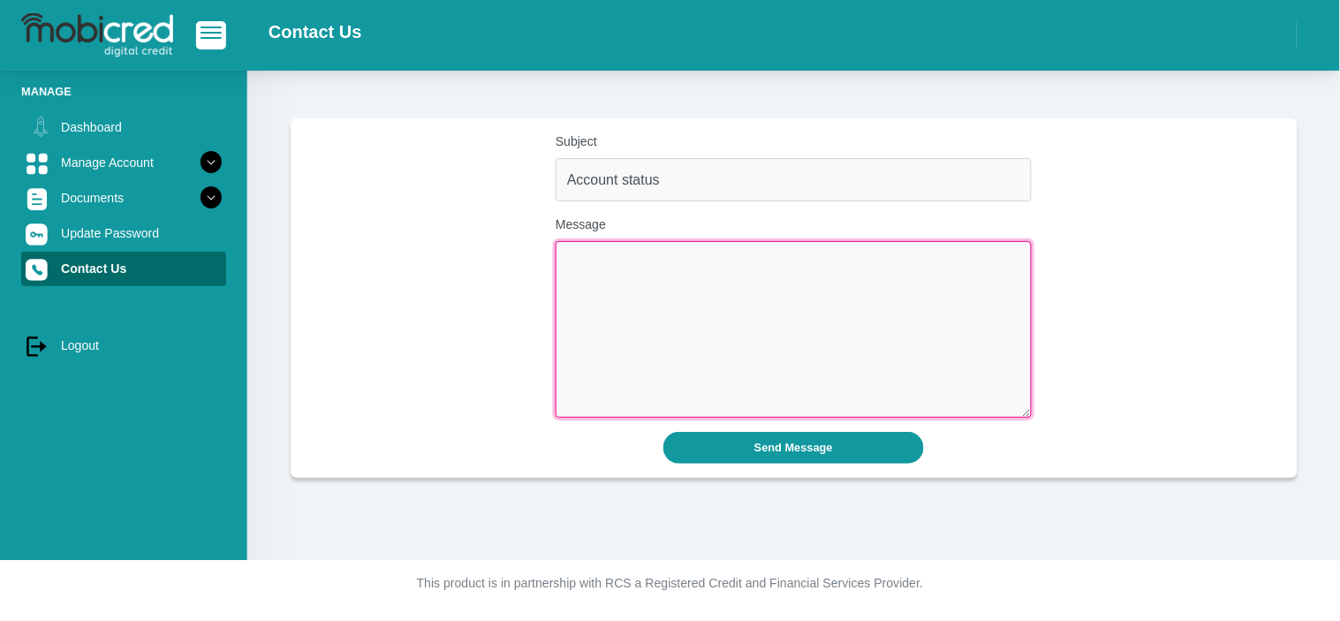
click at [577, 268] on textarea "Message" at bounding box center [794, 329] width 476 height 177
click at [725, 298] on textarea "Hi Is this account still active. I tried to use it in a purchase and was declin…" at bounding box center [794, 329] width 476 height 177
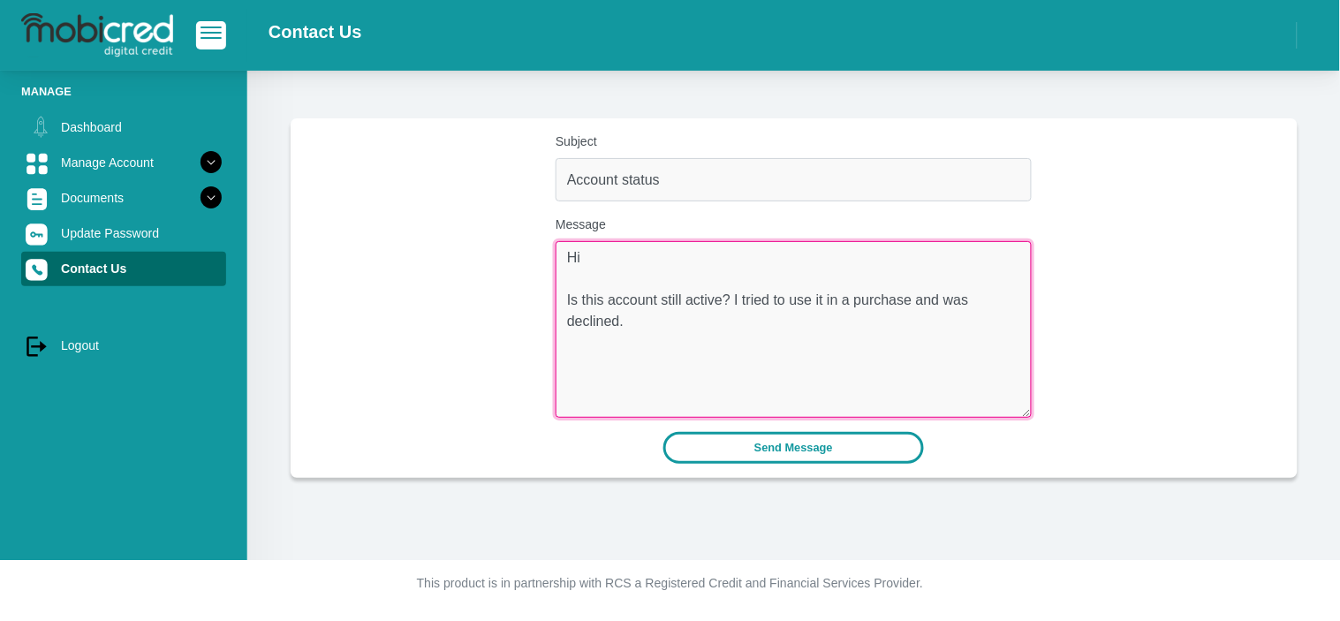
type textarea "Hi Is this account still active? I tried to use it in a purchase and was declin…"
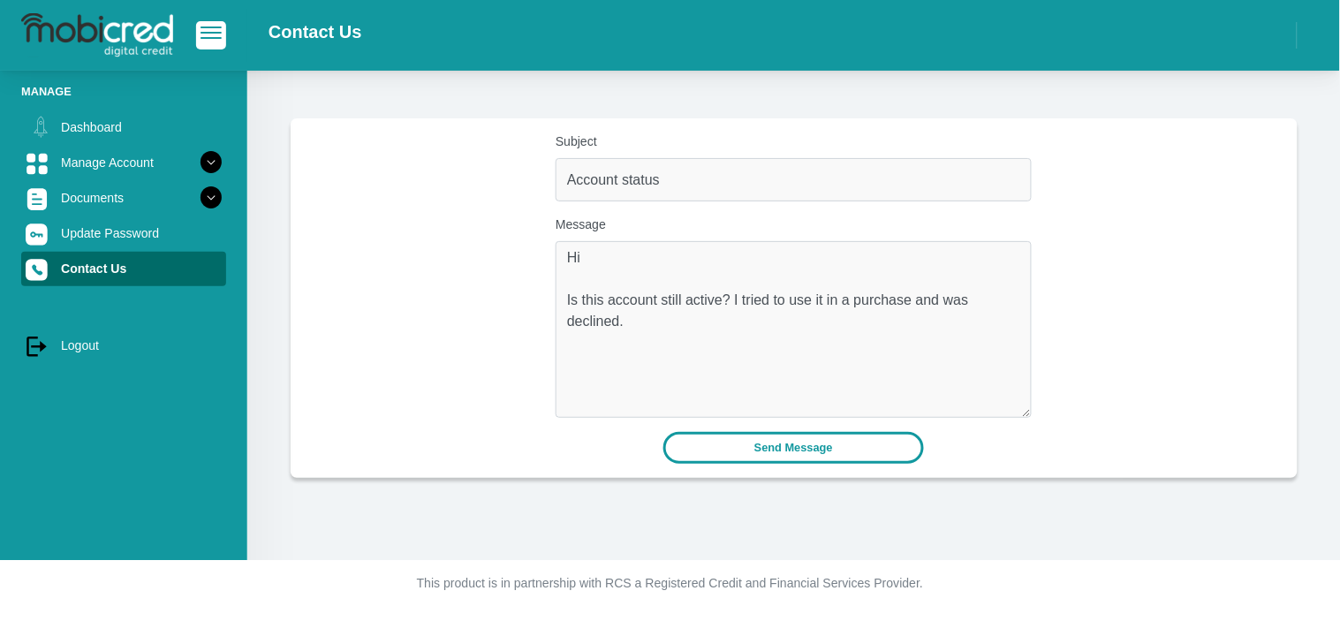
click at [806, 443] on button "Send Message" at bounding box center [793, 447] width 261 height 31
